Goal: Check status: Check status

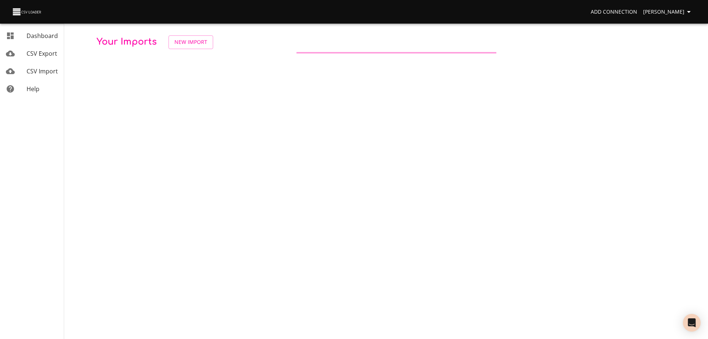
drag, startPoint x: 0, startPoint y: 0, endPoint x: 525, endPoint y: 92, distance: 532.8
click at [507, 102] on body "Add Connection [PERSON_NAME] Dashboard CSV Export CSV Import Help Your Imports …" at bounding box center [354, 169] width 708 height 339
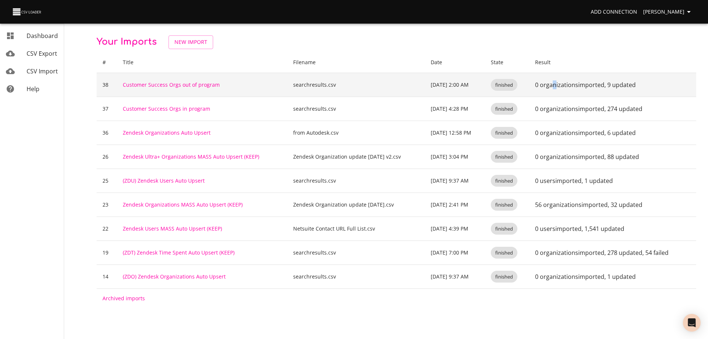
click at [557, 78] on td "0 organizations imported , 9 updated" at bounding box center [612, 85] width 167 height 24
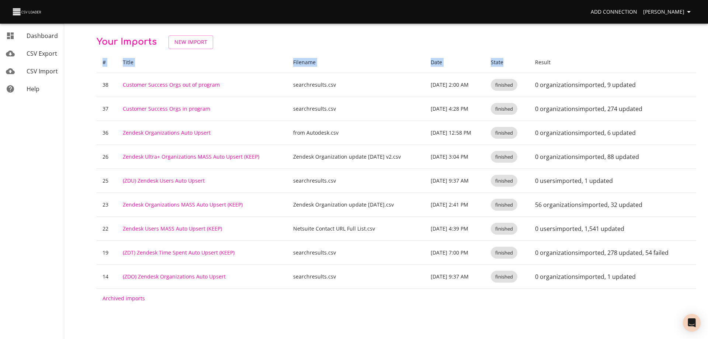
click at [531, 50] on div "Your Imports New Import # Title Filename Date State Result 38 Customer Success …" at bounding box center [396, 171] width 599 height 272
drag, startPoint x: 536, startPoint y: 47, endPoint x: 538, endPoint y: 42, distance: 5.0
click at [537, 44] on p "Your Imports New Import" at bounding box center [396, 42] width 599 height 14
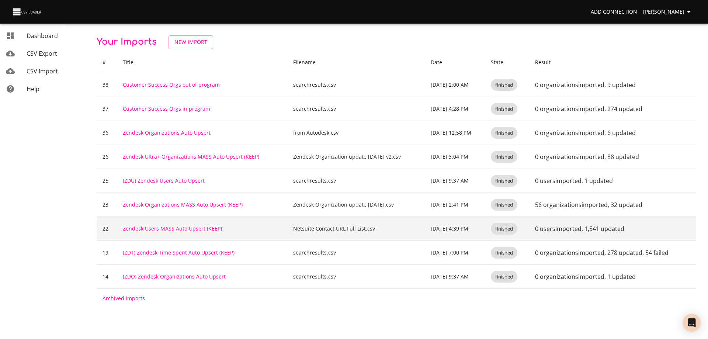
click at [158, 226] on link "Zendesk Users MASS Auto Upsert (KEEP)" at bounding box center [172, 228] width 99 height 7
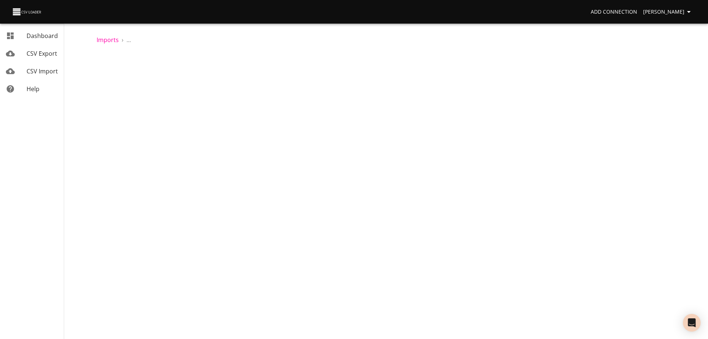
click at [5, 150] on div "Dashboard CSV Export CSV Import Help" at bounding box center [32, 169] width 64 height 339
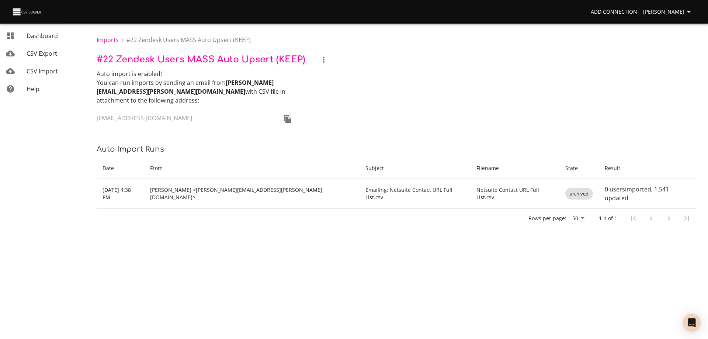
drag, startPoint x: 5, startPoint y: 150, endPoint x: 274, endPoint y: 294, distance: 305.7
click at [339, 291] on body "Add Connection [PERSON_NAME] Dashboard CSV Export CSV Import Help Imports › # 2…" at bounding box center [354, 169] width 708 height 339
